Goal: Task Accomplishment & Management: Complete application form

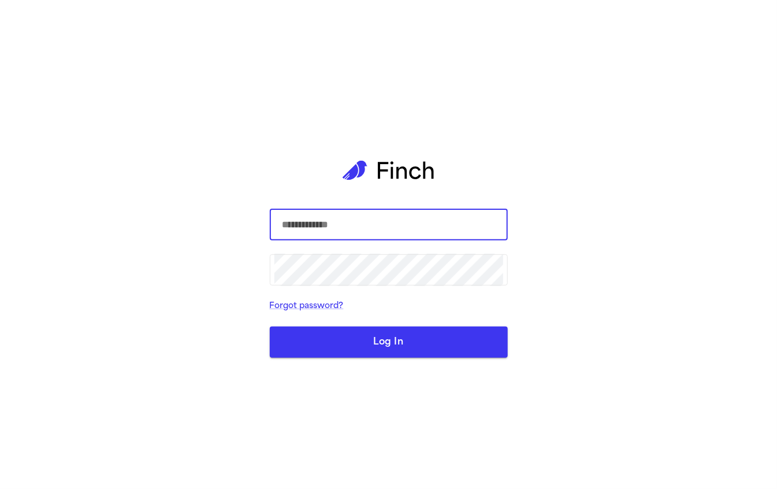
type input "**********"
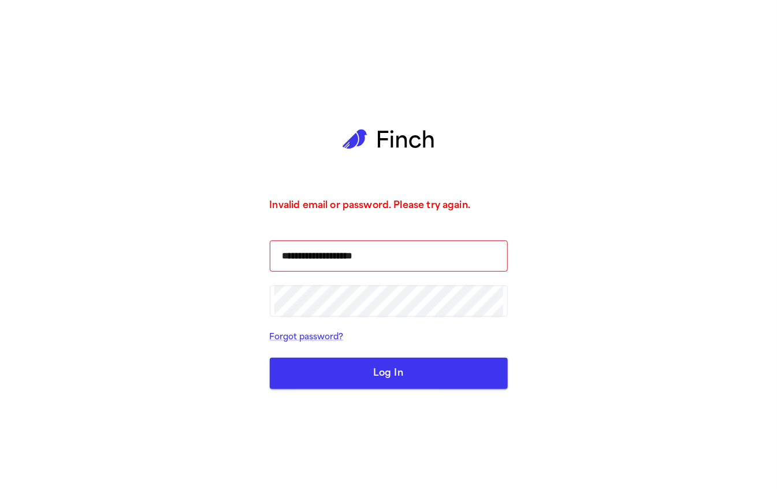
click at [382, 377] on button "Log In" at bounding box center [389, 373] width 238 height 31
click at [374, 360] on button "Log In" at bounding box center [389, 373] width 238 height 31
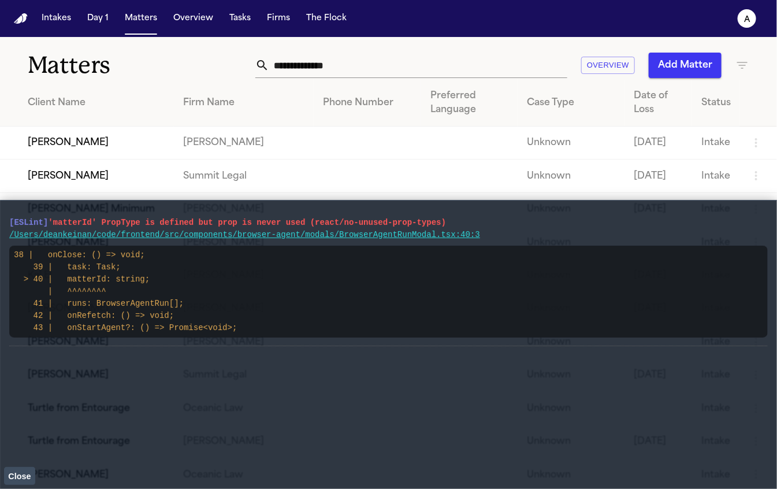
click at [24, 471] on span "Close" at bounding box center [19, 475] width 23 height 9
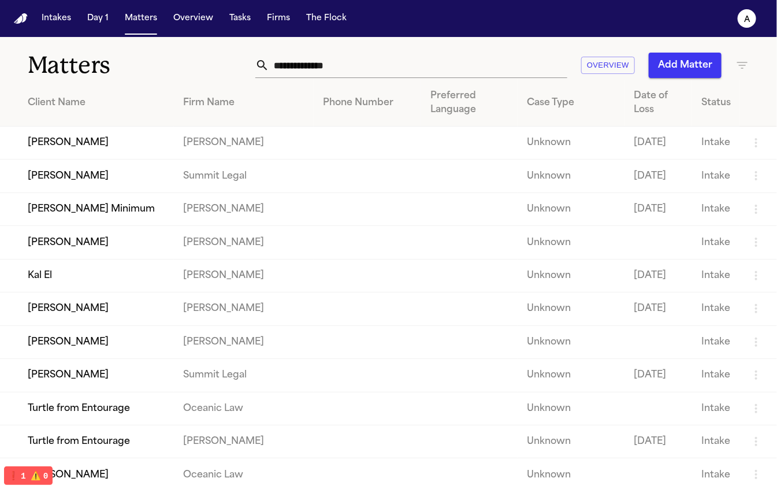
click at [674, 74] on button "Add Matter" at bounding box center [685, 65] width 73 height 25
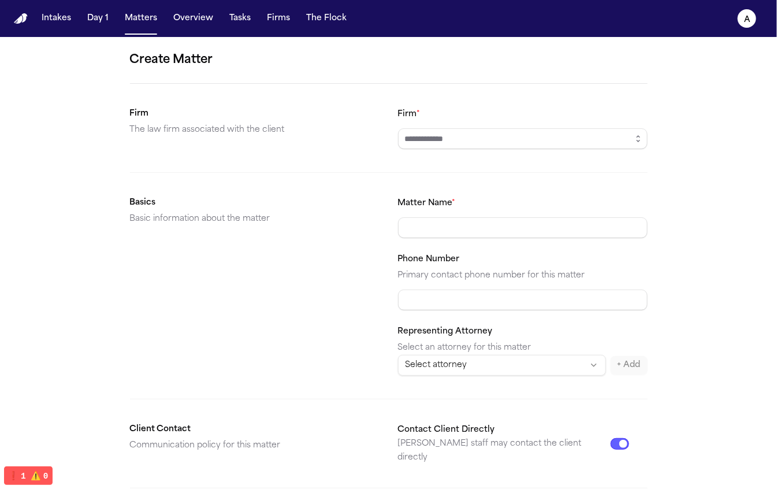
click at [646, 141] on button "button" at bounding box center [638, 138] width 18 height 21
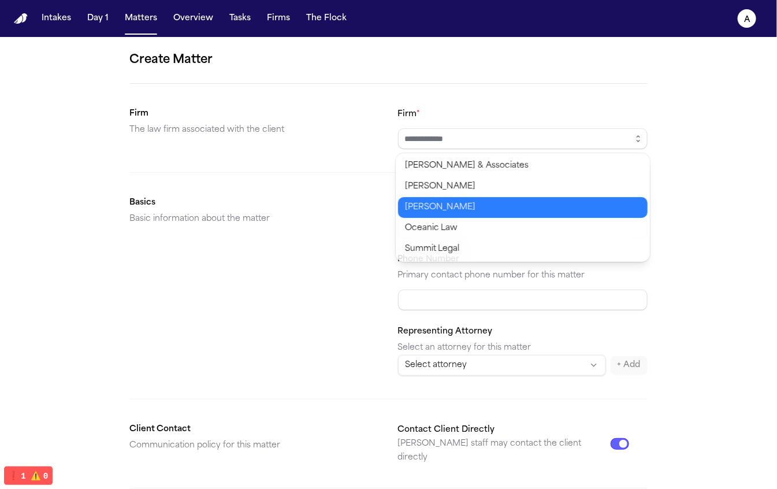
type input "**********"
click at [602, 210] on body "**********" at bounding box center [388, 244] width 777 height 489
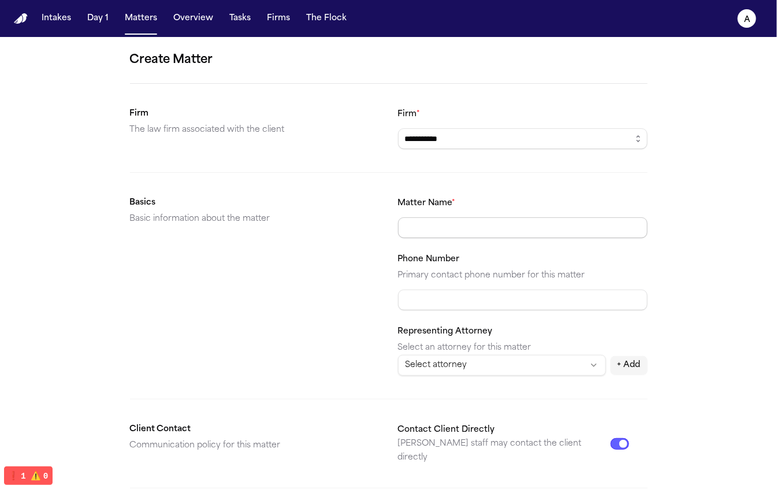
click at [576, 229] on input "Matter Name *" at bounding box center [523, 227] width 250 height 21
type input "**********"
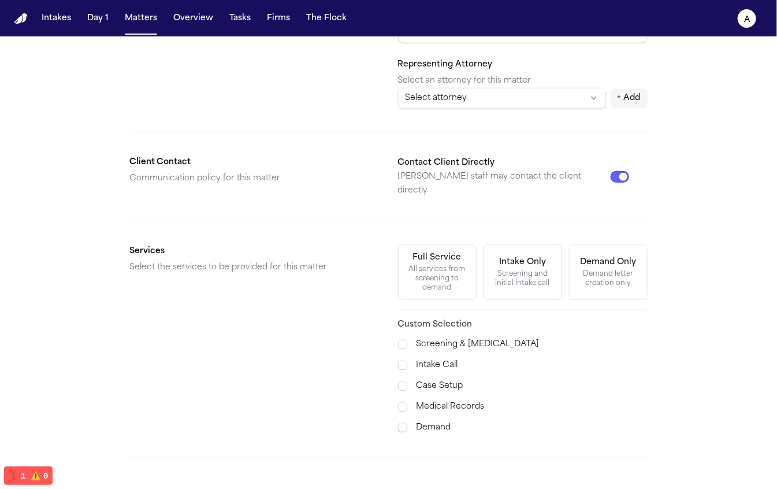
scroll to position [333, 0]
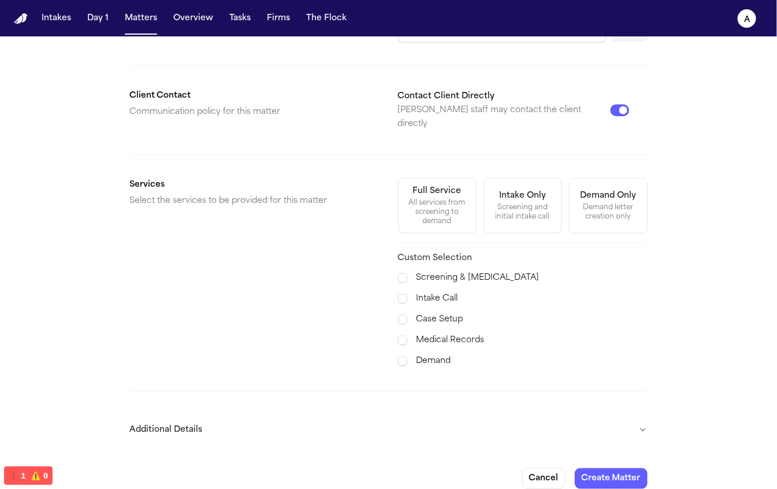
click at [623, 415] on button "Additional Details" at bounding box center [389, 430] width 518 height 30
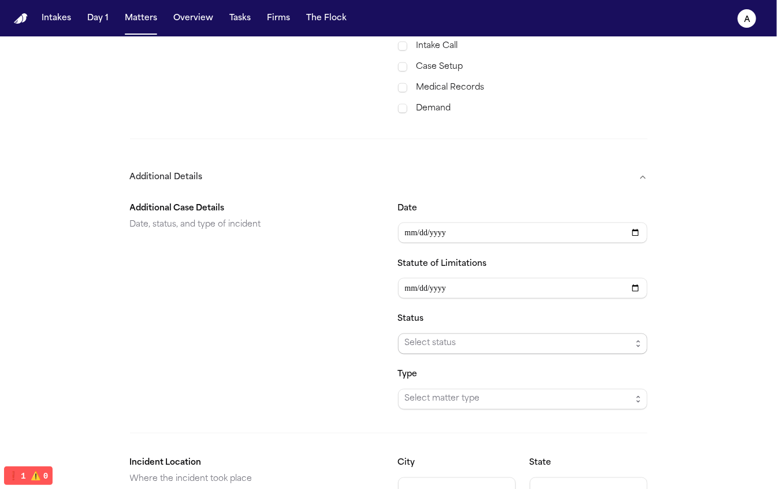
scroll to position [587, 0]
click at [639, 221] on input "Date" at bounding box center [523, 231] width 250 height 21
type input "**********"
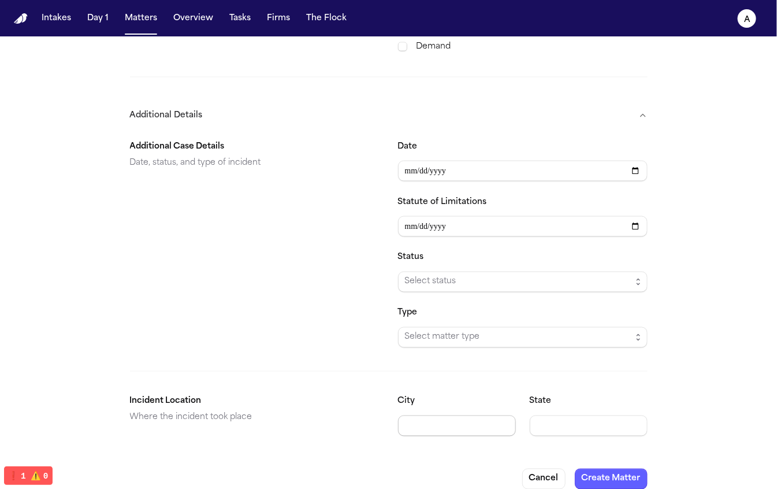
click at [465, 415] on input "City" at bounding box center [457, 425] width 118 height 21
type input "**********"
type input "**"
click at [620, 470] on button "Create Matter" at bounding box center [611, 478] width 73 height 21
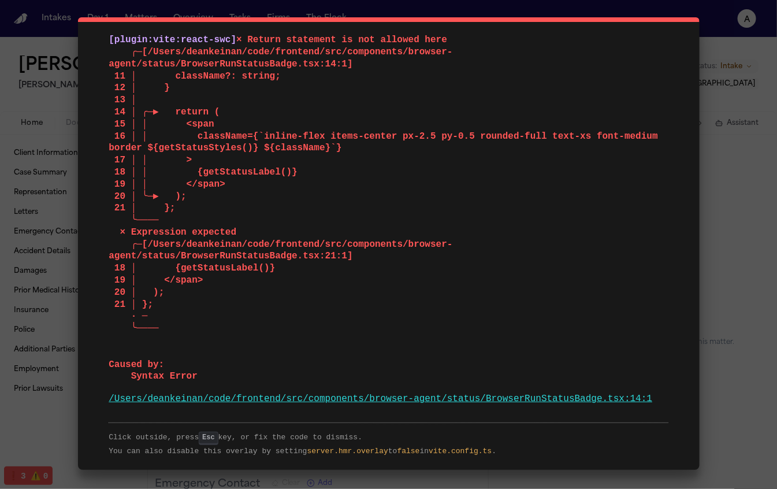
click at [131, 448] on div "Click outside, press Esc key, or fix the code to dismiss. You can also disable …" at bounding box center [388, 439] width 559 height 35
click at [710, 188] on div "[plugin:vite:react-swc] × Return statement is not allowed here ╭─[/Users/deanke…" at bounding box center [388, 244] width 777 height 489
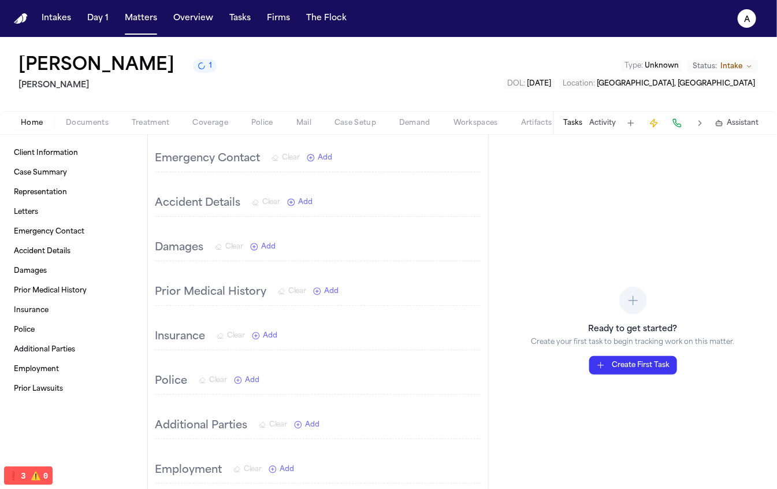
scroll to position [323, 0]
click at [302, 199] on span "Add" at bounding box center [306, 203] width 14 height 9
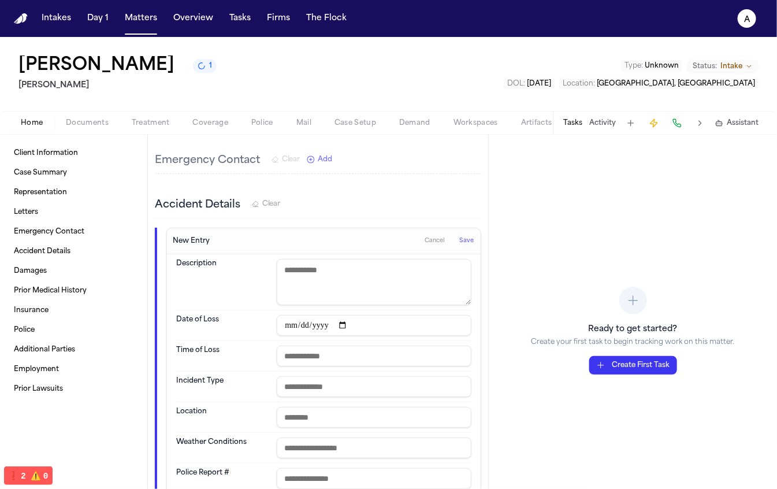
click at [385, 265] on textarea at bounding box center [374, 282] width 195 height 46
click at [389, 346] on input "text" at bounding box center [374, 355] width 195 height 21
click at [377, 402] on div "Location" at bounding box center [323, 417] width 295 height 31
click at [375, 407] on input "text" at bounding box center [374, 417] width 195 height 21
type input "**********"
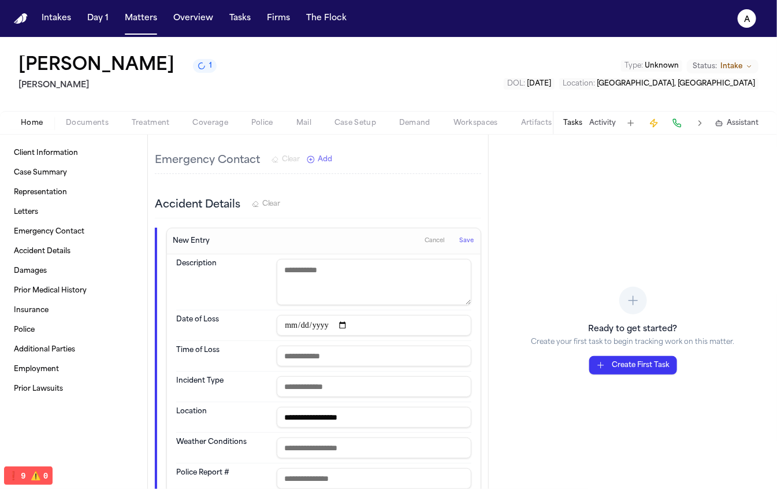
click at [463, 237] on span "Save" at bounding box center [466, 241] width 14 height 8
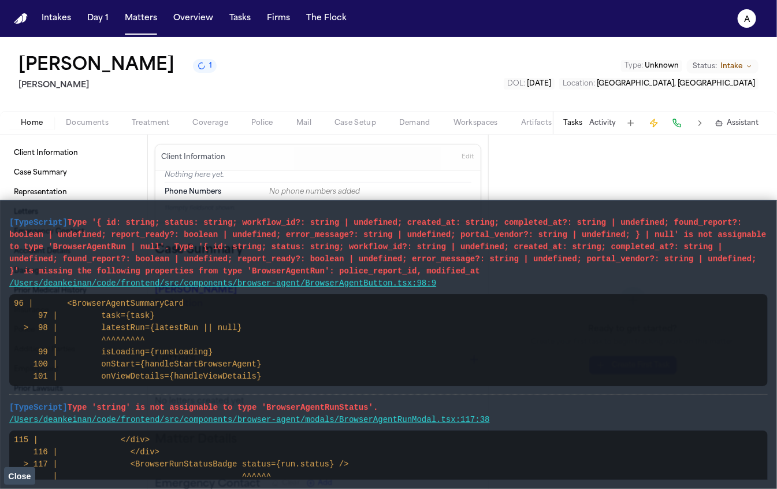
click at [23, 474] on span "Close" at bounding box center [19, 475] width 23 height 9
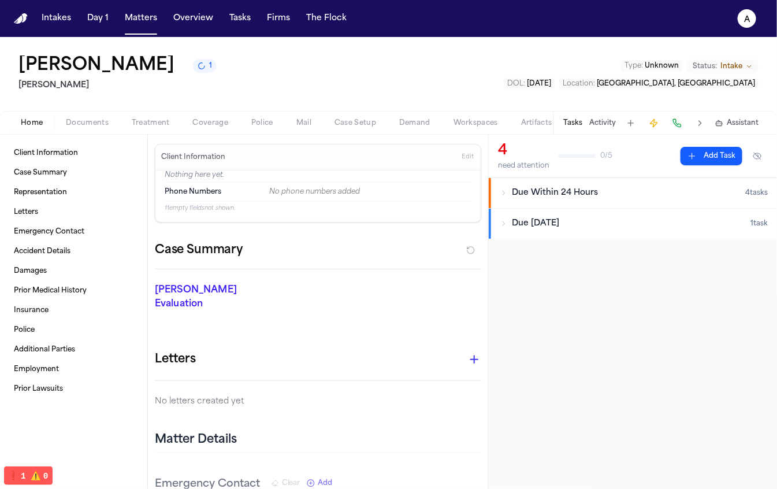
click at [544, 196] on span "Due Within 24 Hours" at bounding box center [555, 193] width 86 height 12
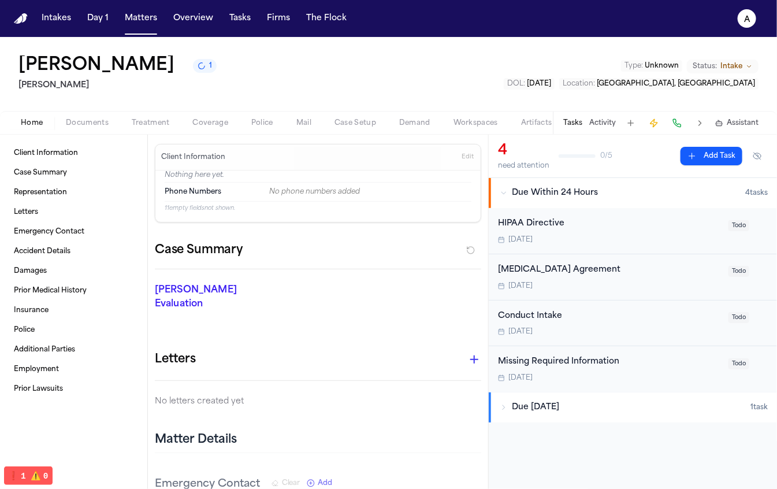
click at [548, 402] on span "Due Within 2 Weeks" at bounding box center [535, 407] width 47 height 12
click at [556, 358] on div "Missing Required Information" at bounding box center [610, 361] width 224 height 13
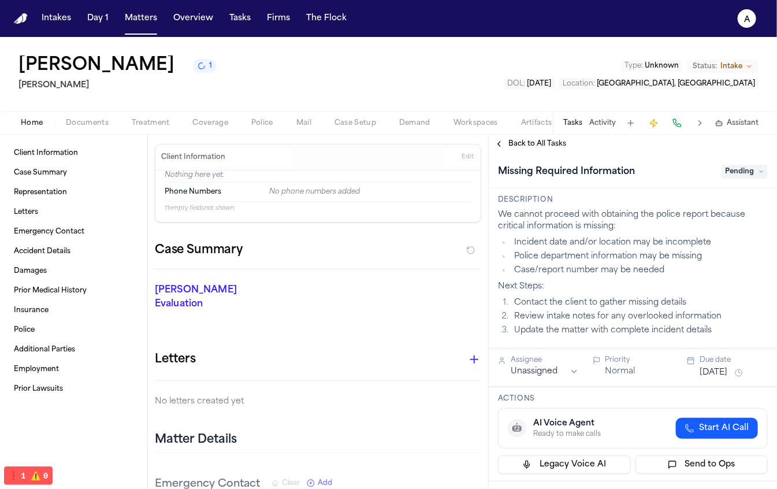
click at [463, 159] on span "Edit" at bounding box center [468, 157] width 12 height 8
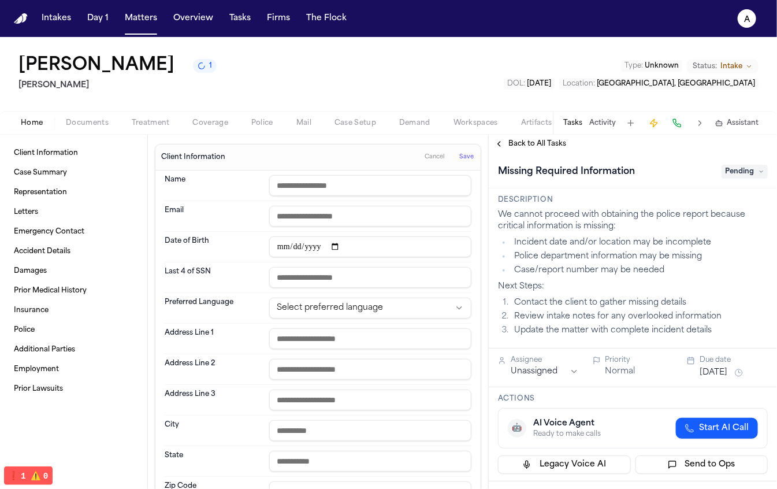
click at [342, 191] on input "text" at bounding box center [370, 185] width 202 height 21
type input "**********"
click at [461, 158] on span "Save" at bounding box center [466, 157] width 14 height 8
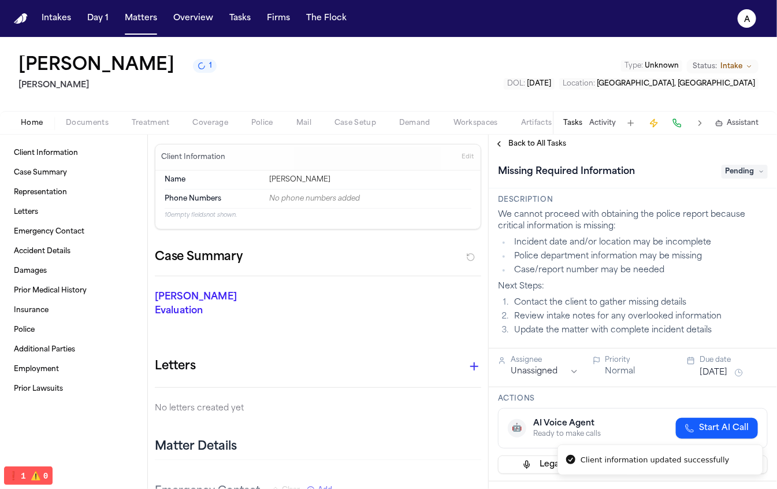
click at [547, 144] on span "Back to All Tasks" at bounding box center [537, 143] width 58 height 9
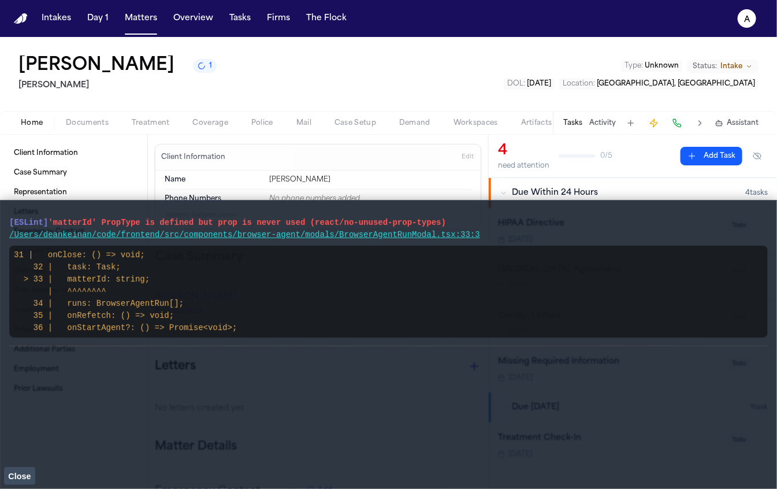
click at [28, 469] on button "Close" at bounding box center [19, 475] width 31 height 17
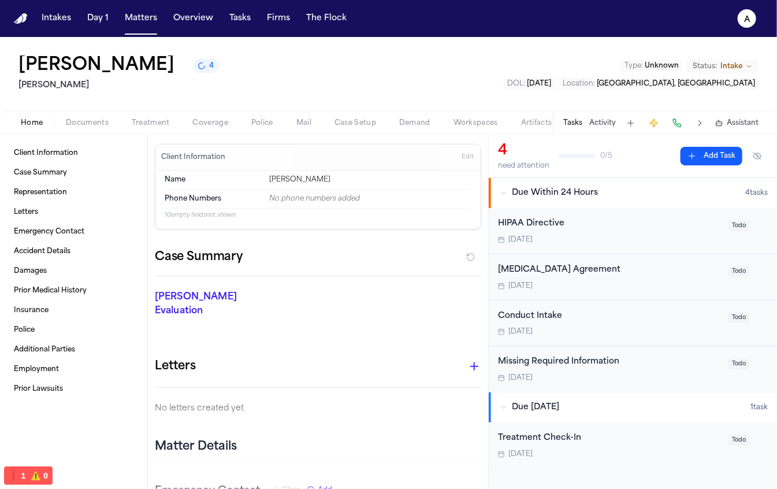
click at [176, 59] on div "Isabella Avila 4 Kurtz Riley Type : Unknown Status: Intake DOL : 2025-06-28 Loc…" at bounding box center [388, 74] width 777 height 74
click at [209, 70] on span "4" at bounding box center [211, 65] width 5 height 9
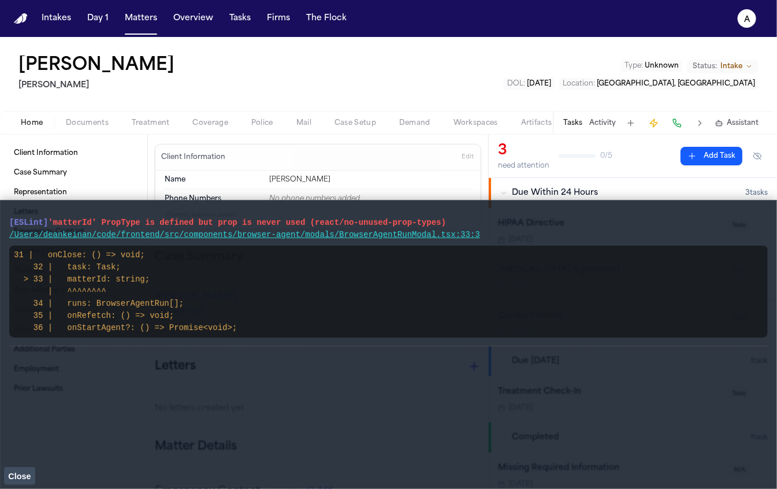
click at [14, 475] on span "Close" at bounding box center [19, 475] width 23 height 9
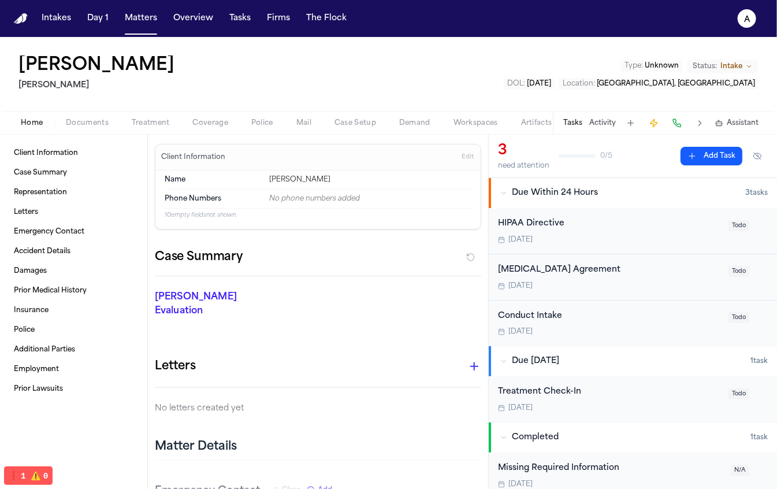
click at [254, 126] on span "Police" at bounding box center [262, 122] width 22 height 9
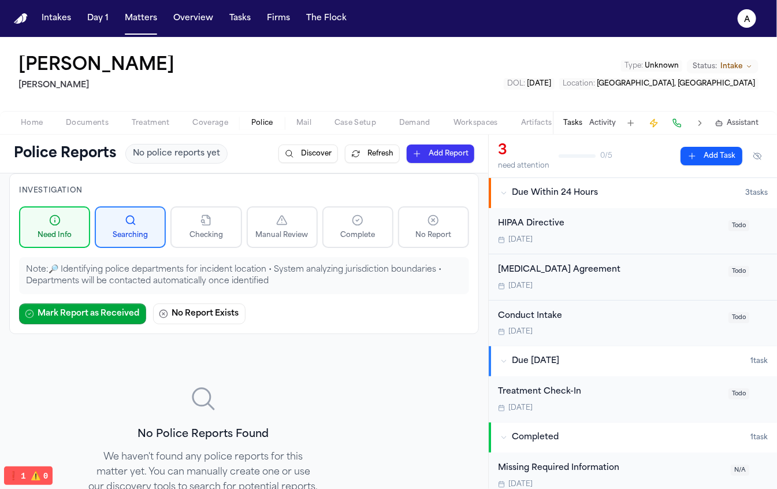
click at [373, 156] on button "Refresh" at bounding box center [372, 153] width 55 height 18
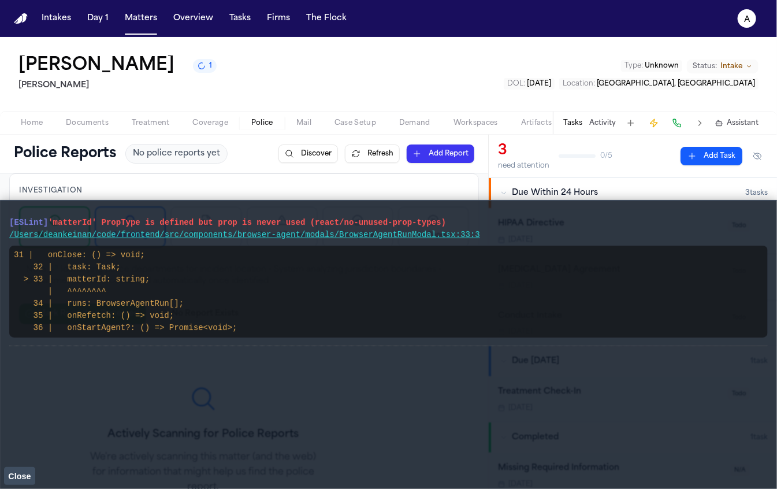
click at [20, 486] on main "[ESLint] 'matterId' PropType is defined but prop is never used (react/no-unused…" at bounding box center [388, 344] width 777 height 289
click at [20, 477] on span "Close" at bounding box center [19, 475] width 23 height 9
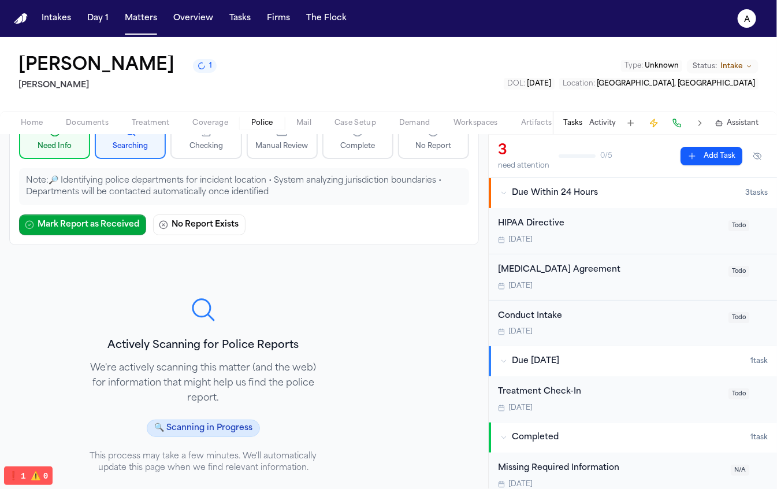
scroll to position [135, 0]
